Goal: Task Accomplishment & Management: Use online tool/utility

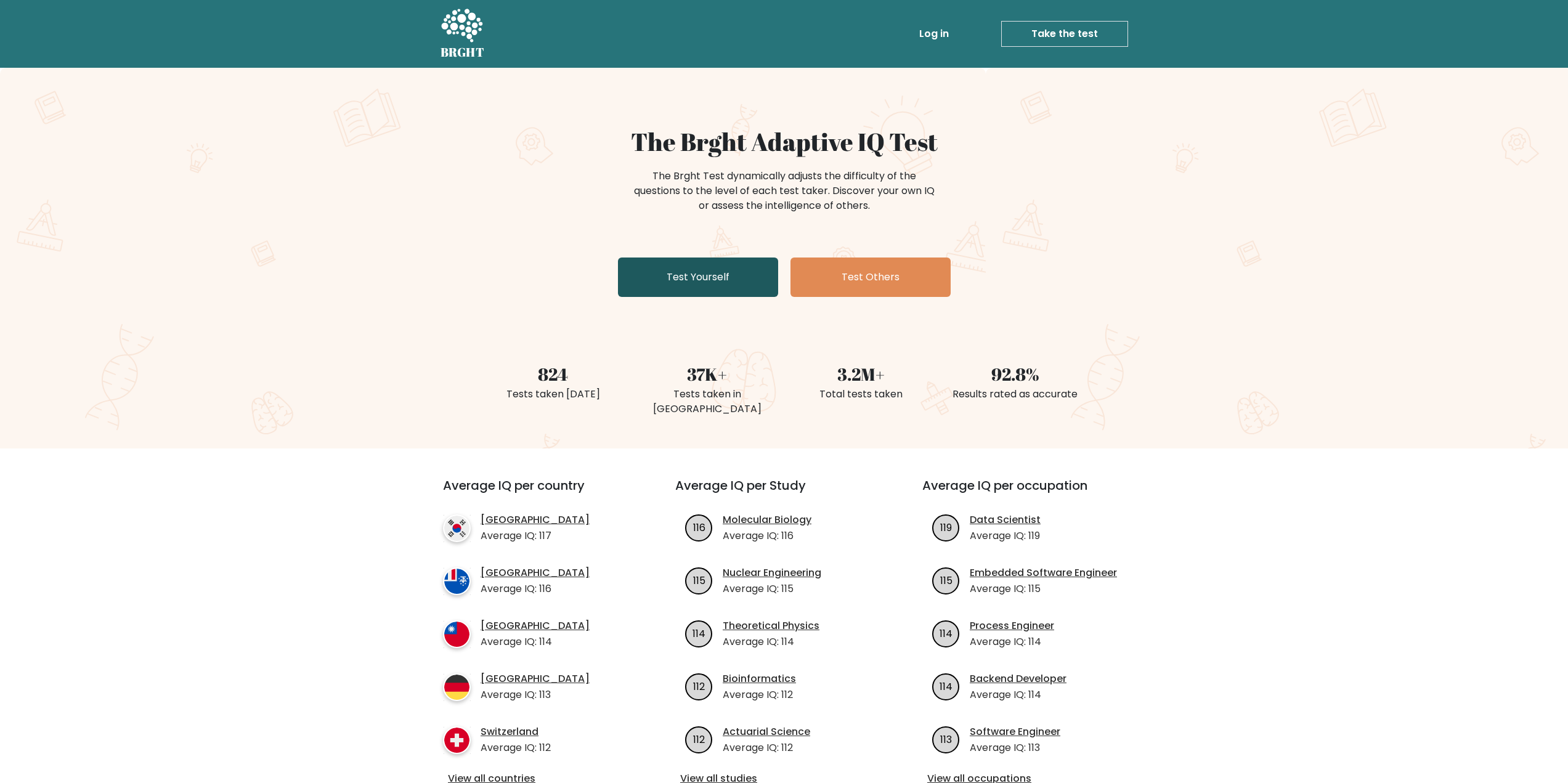
click at [667, 268] on link "Test Yourself" at bounding box center [698, 277] width 160 height 39
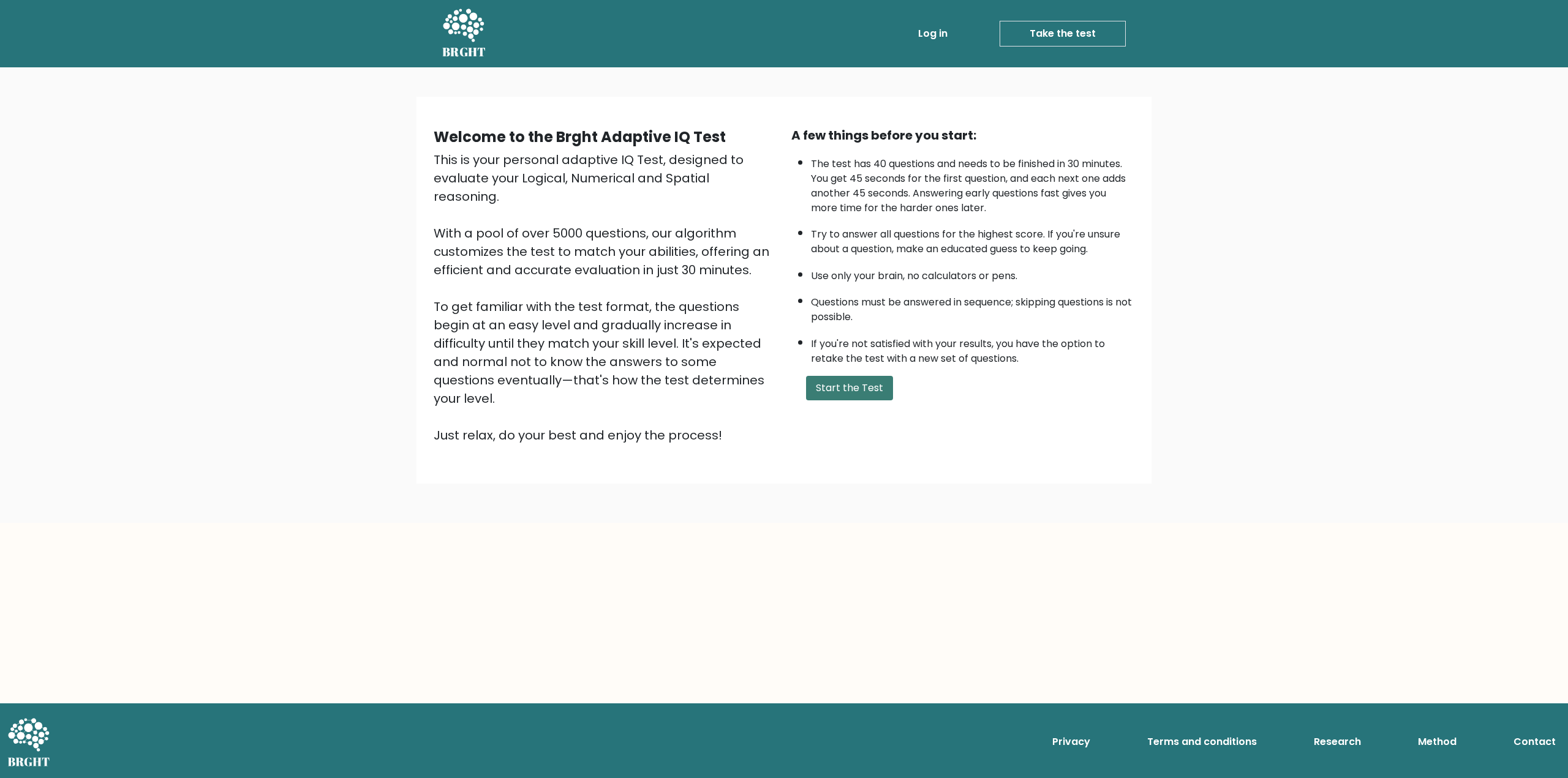
click at [849, 377] on button "Start the Test" at bounding box center [849, 388] width 87 height 24
click at [847, 383] on button "Start the Test" at bounding box center [849, 388] width 87 height 24
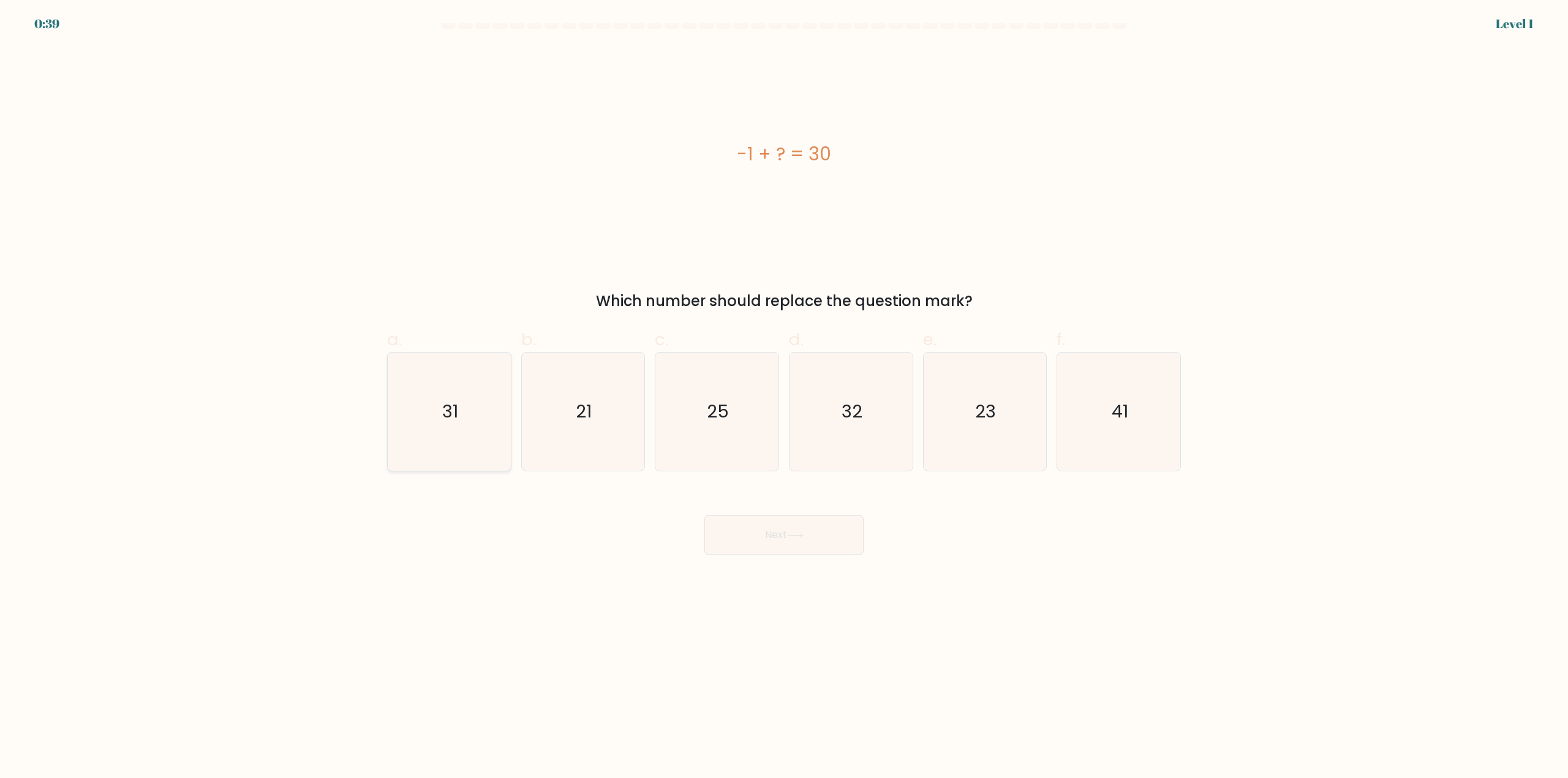
click at [476, 391] on icon "31" at bounding box center [449, 412] width 118 height 118
click at [784, 391] on input "a. 31" at bounding box center [784, 393] width 1 height 8
radio input "true"
click at [811, 537] on button "Next" at bounding box center [784, 535] width 159 height 39
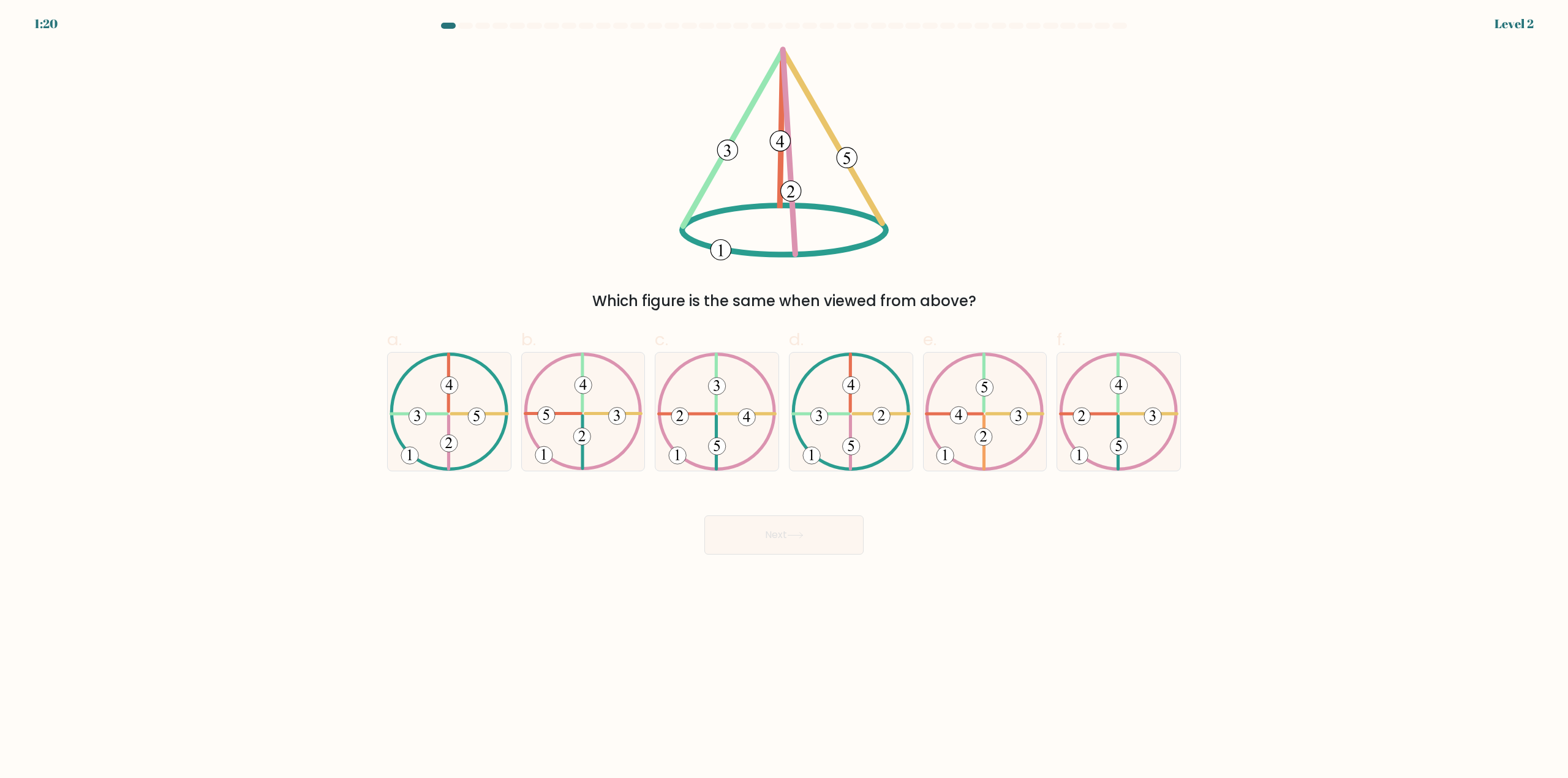
drag, startPoint x: 713, startPoint y: 294, endPoint x: 893, endPoint y: 299, distance: 180.1
click at [879, 297] on div "Which figure is the same when viewed from above?" at bounding box center [783, 301] width 779 height 22
click at [893, 301] on div "Which figure is the same when viewed from above?" at bounding box center [783, 301] width 779 height 22
